Goal: Register for event/course

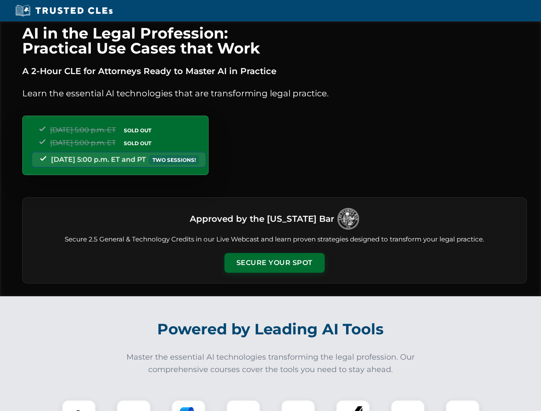
click at [274, 263] on button "Secure Your Spot" at bounding box center [275, 263] width 100 height 20
click at [79, 406] on img at bounding box center [78, 417] width 25 height 25
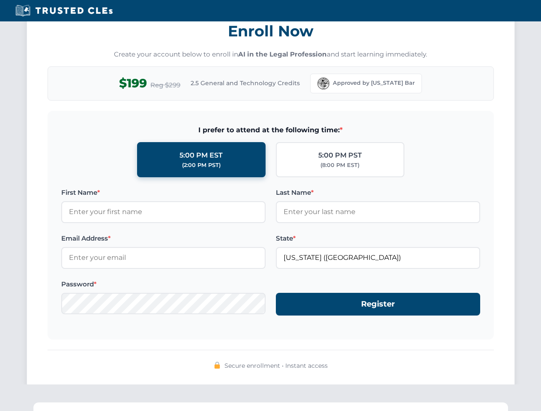
scroll to position [841, 0]
